Goal: Communication & Community: Answer question/provide support

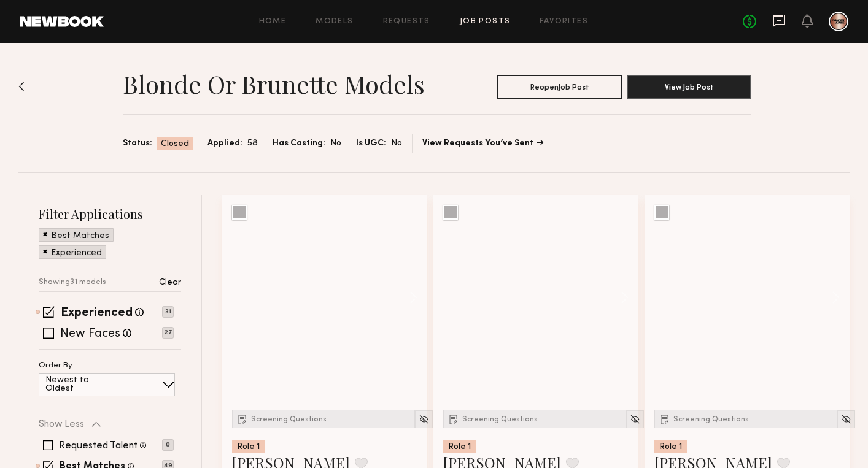
click at [780, 21] on icon at bounding box center [779, 20] width 5 height 1
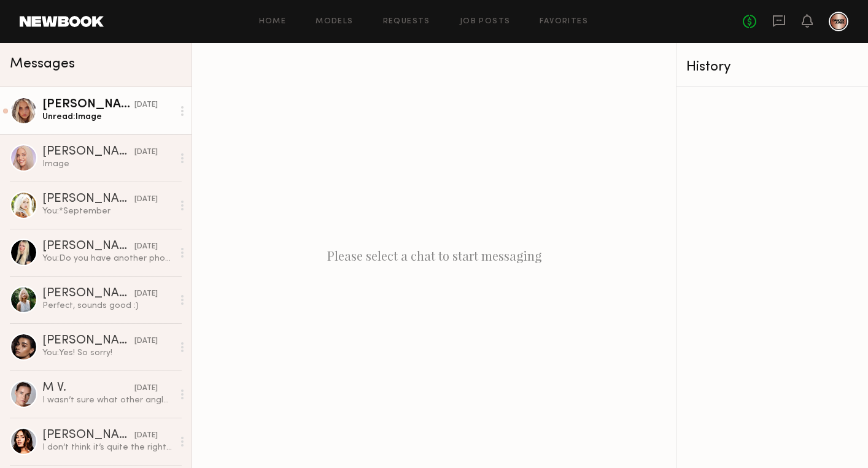
click at [116, 125] on link "Allea S. 08/29/2025 Unread: Image" at bounding box center [96, 110] width 192 height 47
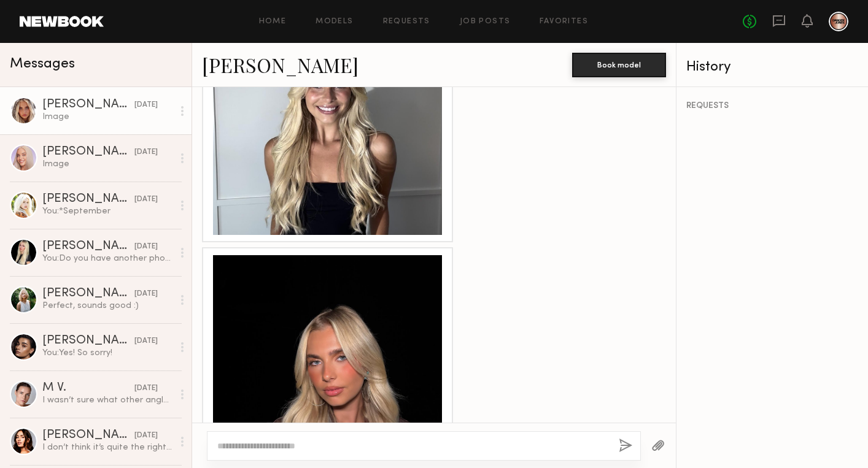
scroll to position [2068, 0]
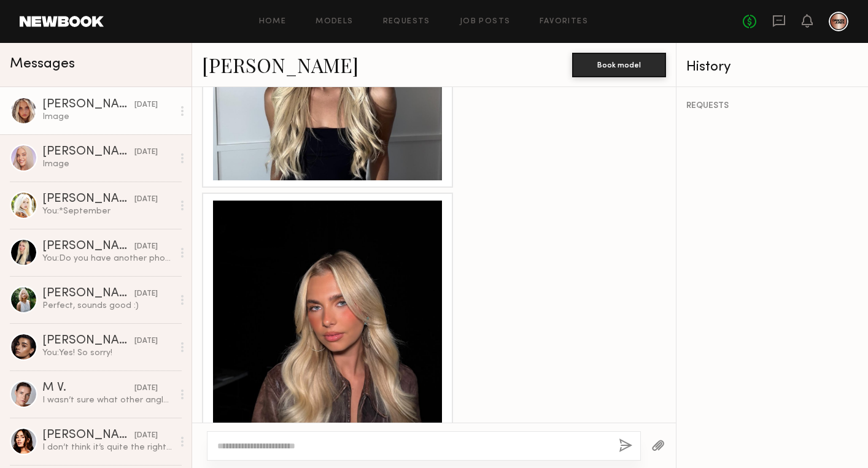
click at [234, 64] on link "Allea S." at bounding box center [280, 65] width 157 height 26
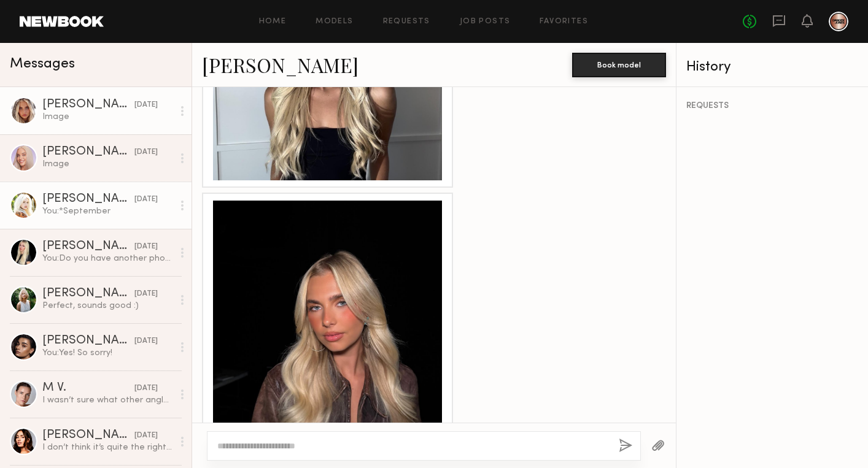
click at [92, 198] on div "Brielle S." at bounding box center [88, 199] width 92 height 12
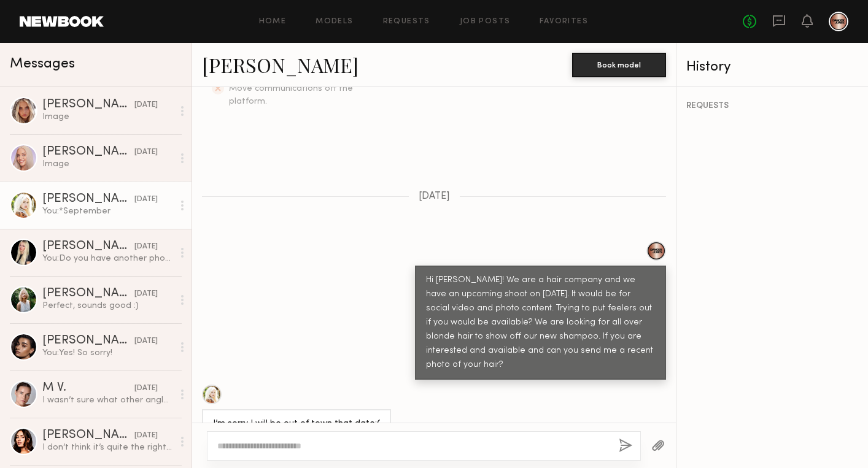
scroll to position [376, 0]
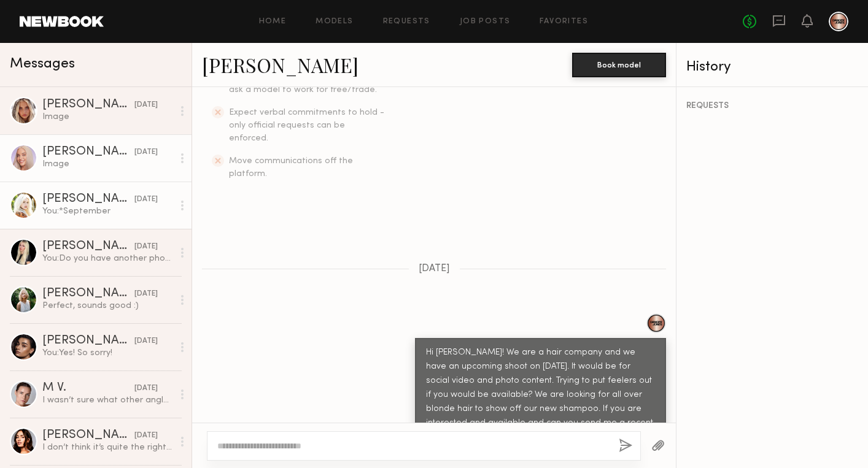
click at [131, 161] on div "Image" at bounding box center [107, 164] width 131 height 12
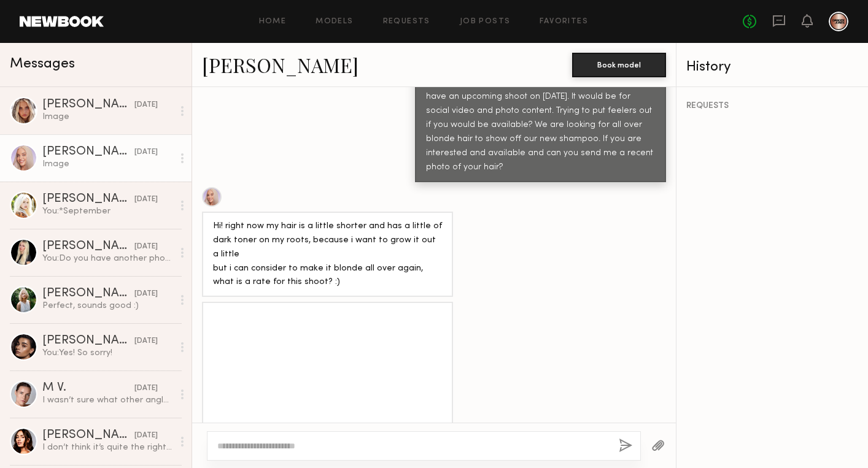
scroll to position [681, 0]
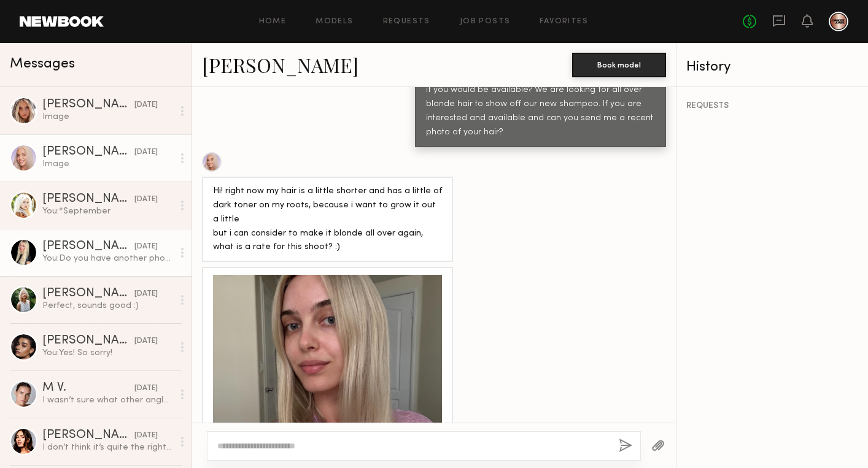
click at [103, 266] on link "Amelia T. 08/28/2025 You: Do you have another photo in natural light?" at bounding box center [96, 252] width 192 height 47
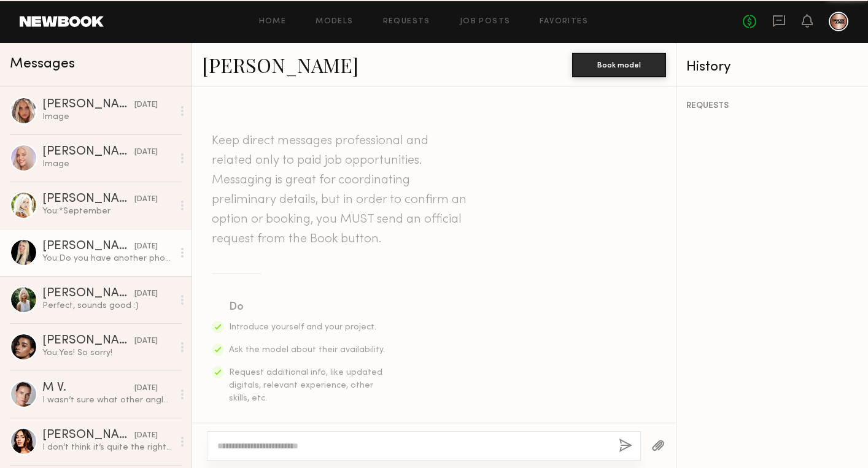
scroll to position [862, 0]
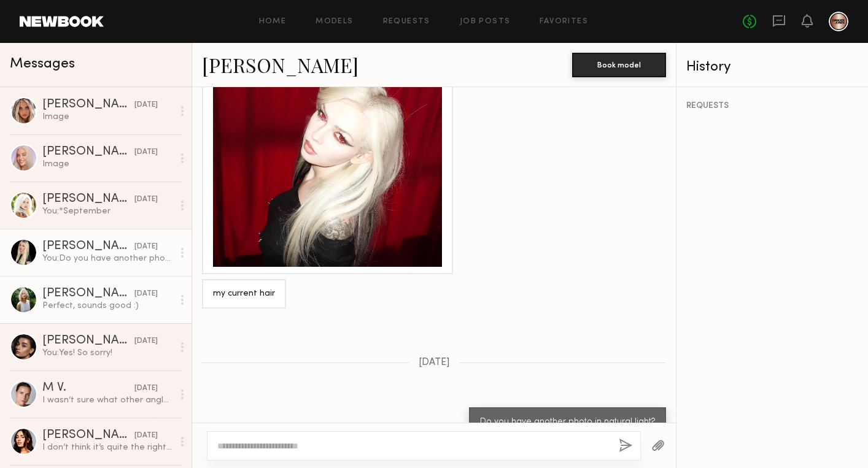
click at [104, 303] on div "Perfect, sounds good :)" at bounding box center [107, 306] width 131 height 12
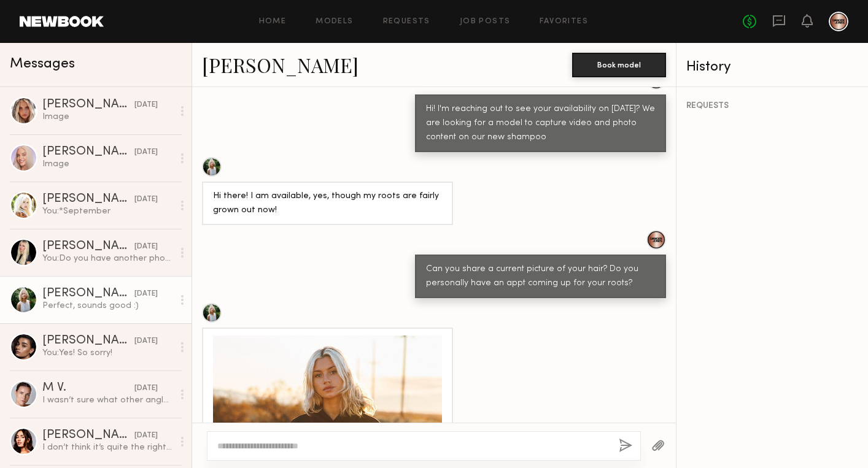
scroll to position [1366, 0]
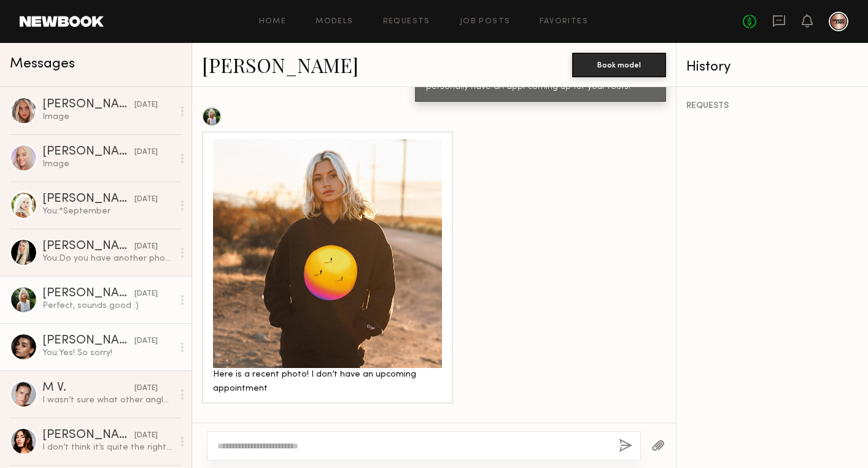
click at [91, 354] on div "You: Yes! So sorry!" at bounding box center [107, 353] width 131 height 12
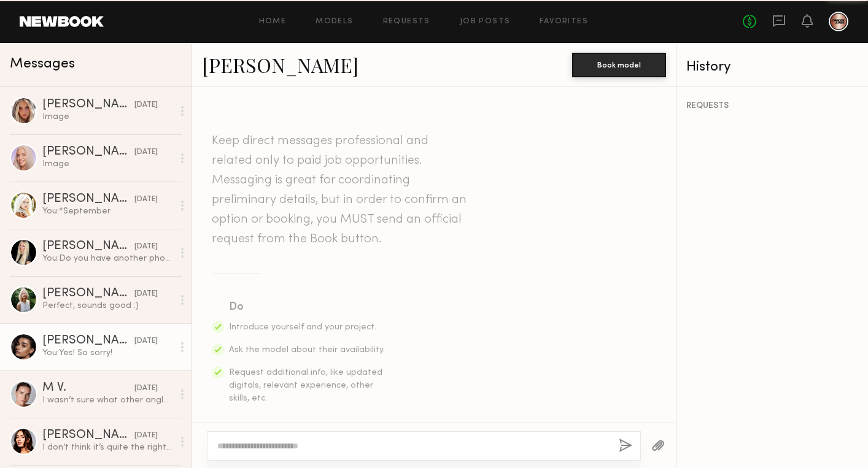
scroll to position [1714, 0]
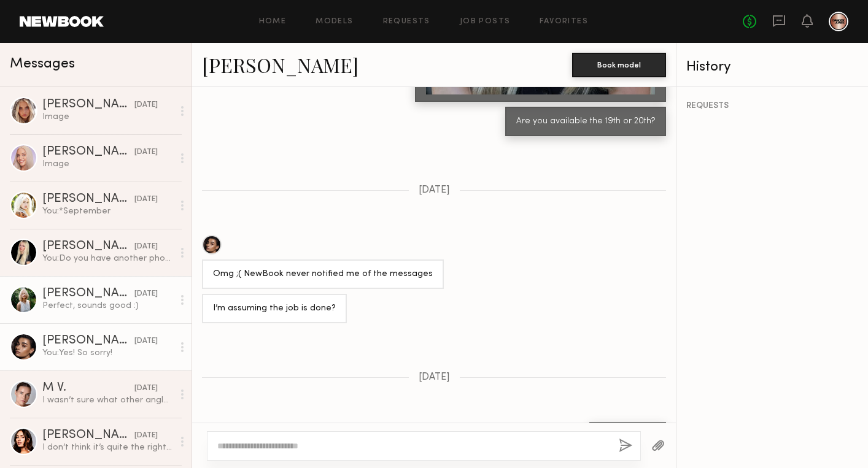
click at [90, 301] on div "Perfect, sounds good :)" at bounding box center [107, 306] width 131 height 12
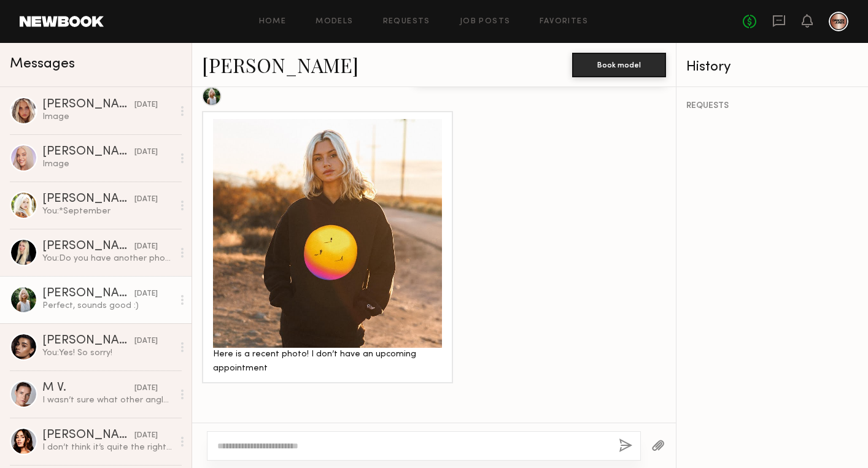
scroll to position [1519, 0]
